Goal: Complete application form

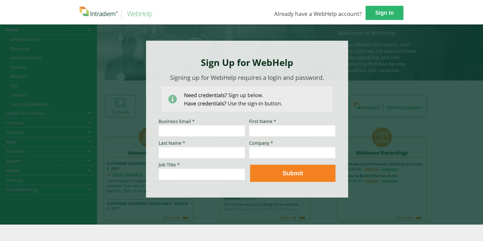
click at [206, 133] on input "Business Email *" at bounding box center [202, 131] width 86 height 12
type input "[EMAIL_ADDRESS][DOMAIN_NAME]"
type input "[PERSON_NAME]"
click at [199, 154] on input "Last Name *" at bounding box center [202, 152] width 86 height 12
type input "[PERSON_NAME]"
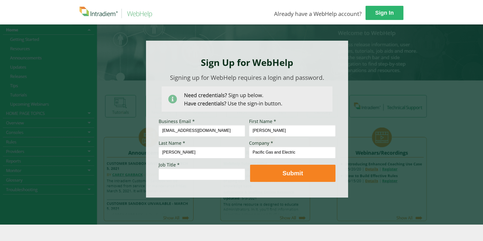
type input "Pacific Gas and Electric"
click at [172, 177] on input "Job Title *" at bounding box center [202, 174] width 86 height 12
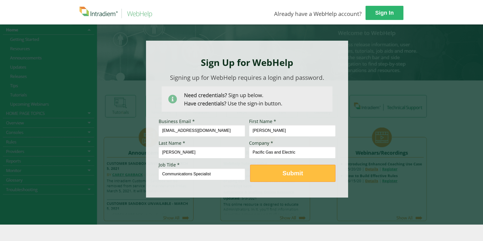
type input "Communications Specialist"
click at [277, 169] on button "Submit" at bounding box center [292, 173] width 85 height 17
